Goal: Share content: Contribute content

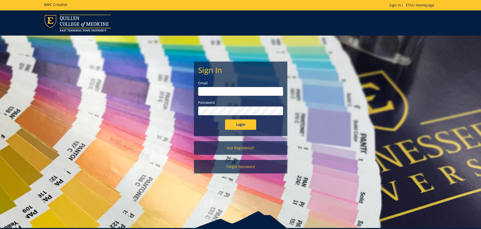
type input "[PERSON_NAME][EMAIL_ADDRESS][DOMAIN_NAME]"
click at [240, 124] on input "Login" at bounding box center [240, 124] width 31 height 10
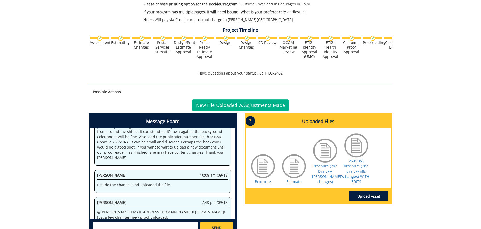
scroll to position [220, 0]
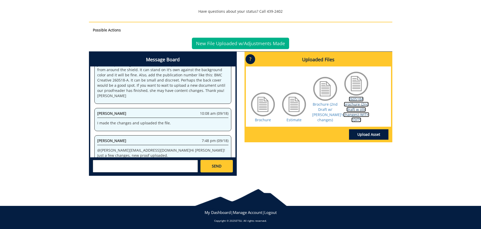
click at [350, 110] on link "260518A brochure (2nd draft w jills changes)-WITH EDITS" at bounding box center [356, 109] width 26 height 26
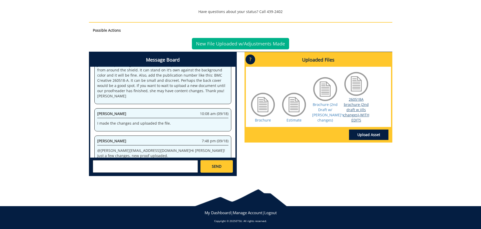
scroll to position [74, 0]
click at [153, 168] on textarea at bounding box center [145, 166] width 105 height 12
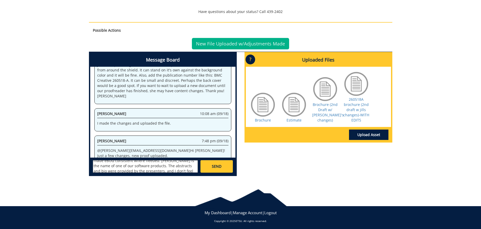
scroll to position [0, 0]
click at [159, 170] on textarea "Hi [PERSON_NAME], I'm uploading the newest version. I made eBUG consistent wher…" at bounding box center [145, 166] width 105 height 12
click at [182, 165] on textarea "Hi [PERSON_NAME], I'm uploading the newest version. I made eBUG consistent wher…" at bounding box center [145, 166] width 105 height 12
click at [150, 164] on textarea "Hi [PERSON_NAME], I'm uploading the newest version. I made eBUG consistent wher…" at bounding box center [145, 166] width 105 height 12
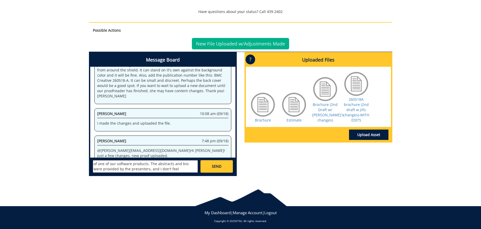
click at [150, 164] on textarea "Hi [PERSON_NAME], I'm uploading the newest version. I made eBUG consistent wher…" at bounding box center [145, 166] width 105 height 12
click at [115, 170] on textarea "Hi [PERSON_NAME], I'm uploading the newest version. I made eBUG consistent wher…" at bounding box center [145, 166] width 105 height 12
click at [150, 172] on textarea "Hi [PERSON_NAME], I'm uploading the newest version. I made eBUG consistent wher…" at bounding box center [145, 166] width 105 height 12
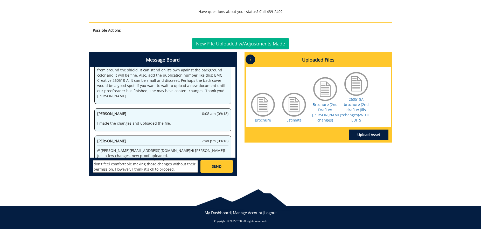
click at [150, 171] on textarea "Hi [PERSON_NAME], I'm uploading the newest version. I made eBUG consistent wher…" at bounding box center [145, 166] width 105 height 12
click at [177, 172] on textarea "Hi [PERSON_NAME], I'm uploading the newest version. I made eBUG consistent wher…" at bounding box center [145, 166] width 105 height 12
click at [113, 168] on textarea "Hi [PERSON_NAME], I'm uploading the newest version. I made eBUG consistent wher…" at bounding box center [145, 166] width 105 height 12
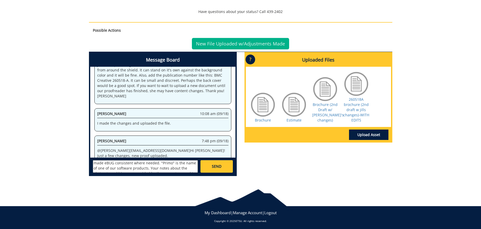
click at [148, 163] on textarea "Hi [PERSON_NAME], I'm uploading the newest version. I made eBUG consistent wher…" at bounding box center [145, 166] width 105 height 12
click at [149, 164] on textarea "Hi [PERSON_NAME], I'm uploading the newest version. I made eBUG consistent wher…" at bounding box center [145, 166] width 105 height 12
click at [181, 164] on textarea "Hi [PERSON_NAME], I'm uploading the newest version. I made eBUG consistent wher…" at bounding box center [145, 166] width 105 height 12
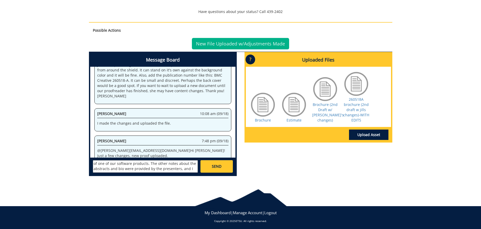
click at [181, 164] on textarea "Hi [PERSON_NAME], I'm uploading the newest version. I made eBUG consistent wher…" at bounding box center [145, 166] width 105 height 12
click at [157, 162] on textarea "Hi [PERSON_NAME], I'm uploading the newest version. I made eBUG consistent wher…" at bounding box center [145, 166] width 105 height 12
click at [157, 163] on textarea "Hi [PERSON_NAME], I'm uploading the newest version. I made eBUG consistent wher…" at bounding box center [145, 166] width 105 height 12
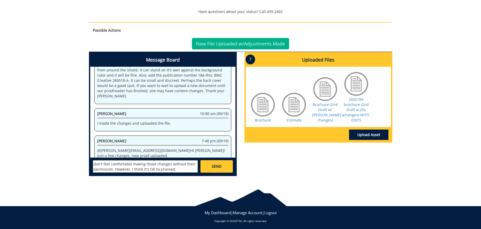
click at [114, 170] on textarea "Hi [PERSON_NAME], I'm uploading the newest version. I made eBUG consistent wher…" at bounding box center [145, 166] width 105 height 12
drag, startPoint x: 189, startPoint y: 170, endPoint x: 124, endPoint y: 170, distance: 64.1
click at [124, 170] on textarea "Hi [PERSON_NAME], I'm uploading the newest version. I made eBUG consistent wher…" at bounding box center [145, 166] width 105 height 12
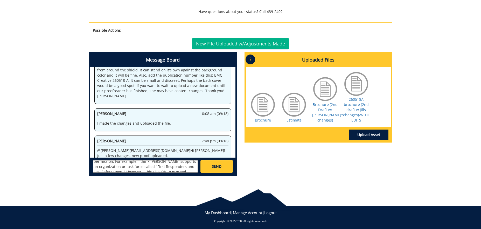
drag, startPoint x: 94, startPoint y: 168, endPoint x: 143, endPoint y: 169, distance: 48.2
click at [143, 169] on textarea "Hi [PERSON_NAME], I'm uploading the newest version. I made eBUG consistent wher…" at bounding box center [145, 166] width 105 height 12
click at [177, 163] on textarea "Hi [PERSON_NAME], I'm uploading the newest version. I made eBUG consistent wher…" at bounding box center [145, 166] width 105 height 12
drag, startPoint x: 170, startPoint y: 163, endPoint x: 148, endPoint y: 167, distance: 22.6
click at [148, 167] on textarea "Hi [PERSON_NAME], I'm uploading the newest version. I made eBUG consistent wher…" at bounding box center [145, 166] width 105 height 12
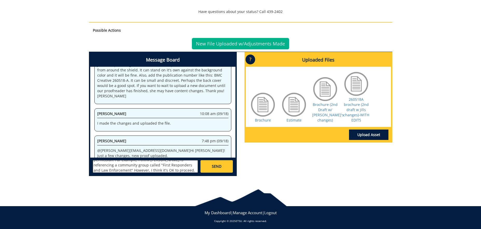
scroll to position [31, 0]
drag, startPoint x: 119, startPoint y: 168, endPoint x: 181, endPoint y: 170, distance: 62.0
click at [181, 170] on textarea "Hi [PERSON_NAME], I'm uploading the newest version. I made eBUG consistent wher…" at bounding box center [145, 166] width 105 height 12
click at [134, 164] on textarea "Hi [PERSON_NAME], I'm uploading the newest version. I made eBUG consistent wher…" at bounding box center [145, 166] width 105 height 12
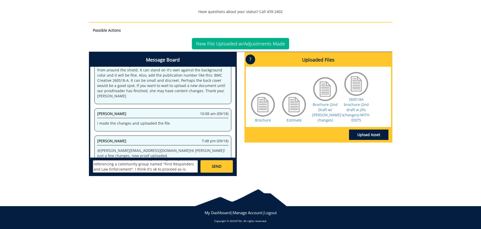
click at [138, 169] on textarea "Hi [PERSON_NAME], I'm uploading the newest version. I made eBUG consistent wher…" at bounding box center [145, 166] width 105 height 12
type textarea "Hi [PERSON_NAME], I'm uploading the newest version. I made eBUG consistent wher…"
click at [214, 167] on span "SEND" at bounding box center [217, 166] width 10 height 5
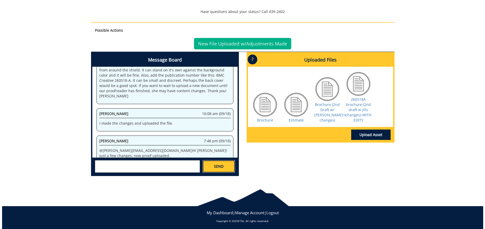
scroll to position [133, 0]
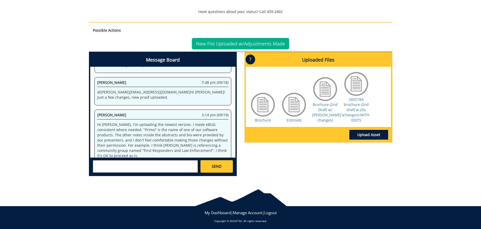
click at [371, 138] on link "Upload Asset" at bounding box center [368, 134] width 39 height 10
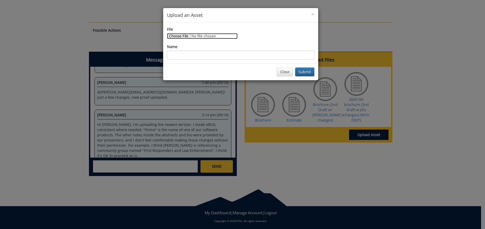
click at [186, 37] on input "File" at bounding box center [202, 36] width 71 height 6
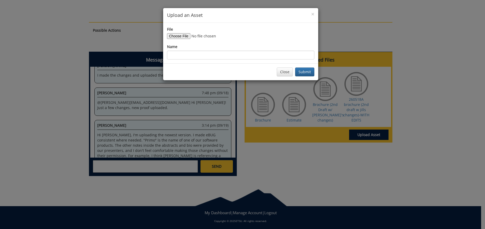
scroll to position [571, 0]
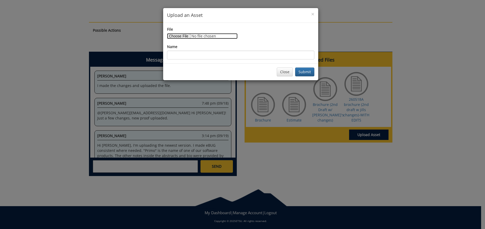
type input "C:\fakepath\eBUG 2025 Program -5.pdf"
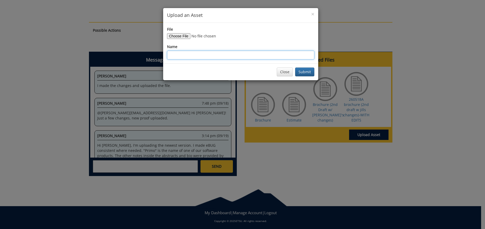
click at [248, 59] on input "Name" at bounding box center [240, 55] width 147 height 9
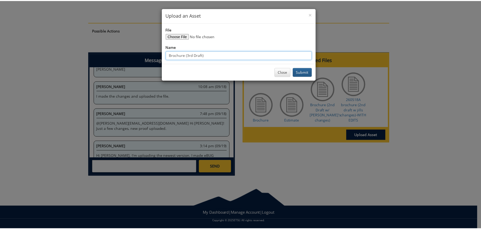
scroll to position [1009, 0]
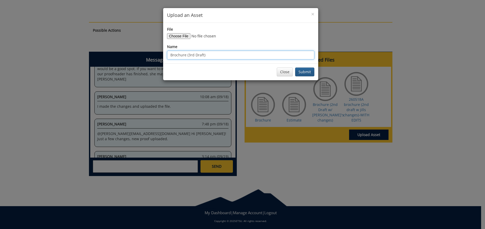
type input "Brochure (3rd Draft)"
click at [303, 72] on button "Submit" at bounding box center [304, 71] width 19 height 9
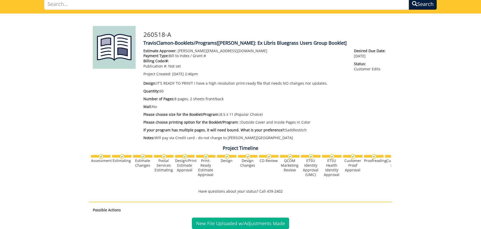
scroll to position [39, 0]
